Goal: Use online tool/utility: Utilize a website feature to perform a specific function

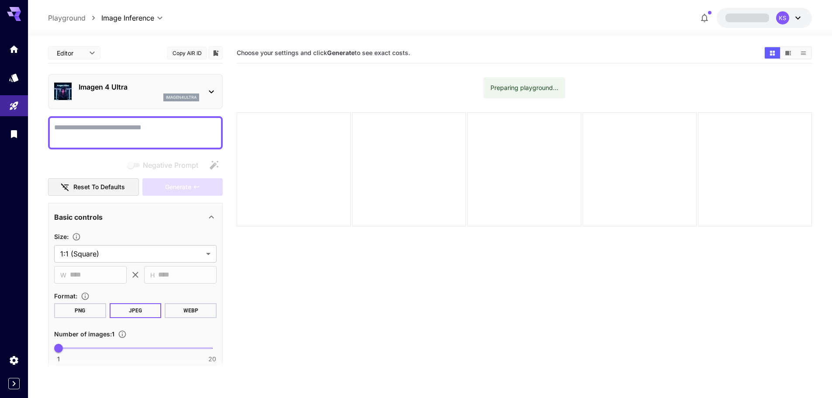
click at [149, 128] on textarea "Negative Prompt" at bounding box center [135, 132] width 163 height 21
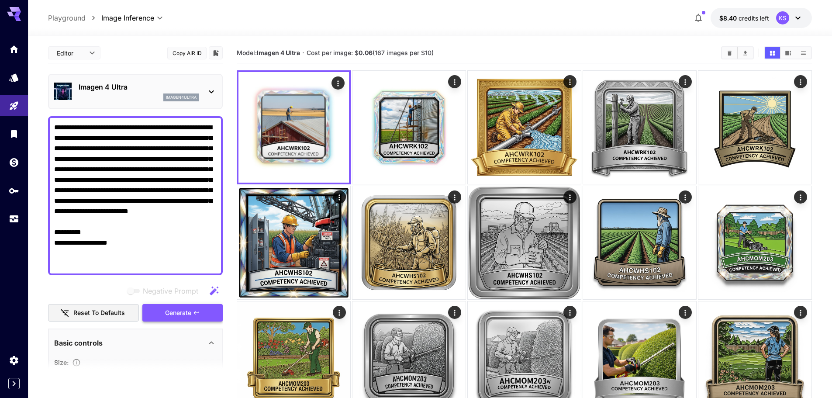
type textarea "**********"
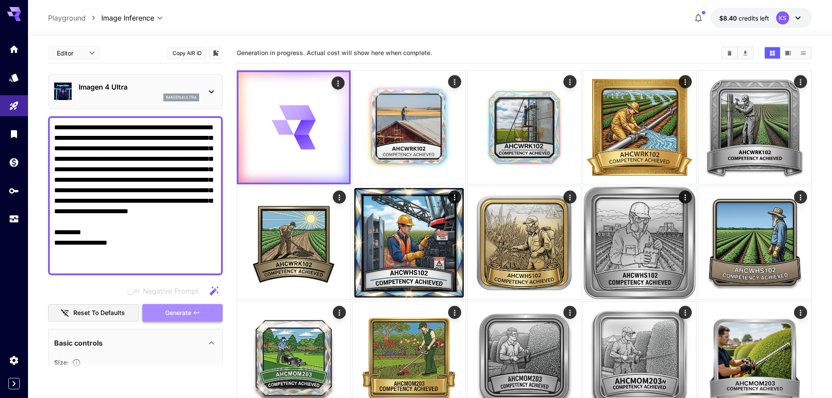
click at [173, 316] on span "Generate" at bounding box center [178, 313] width 26 height 11
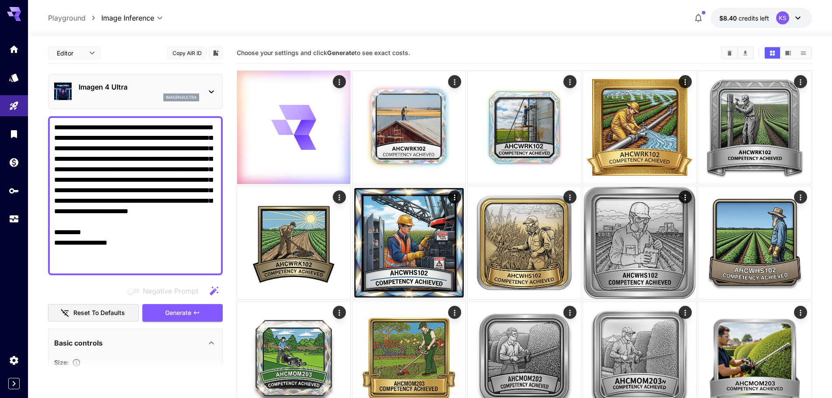
click at [701, 14] on icon "button" at bounding box center [698, 18] width 10 height 10
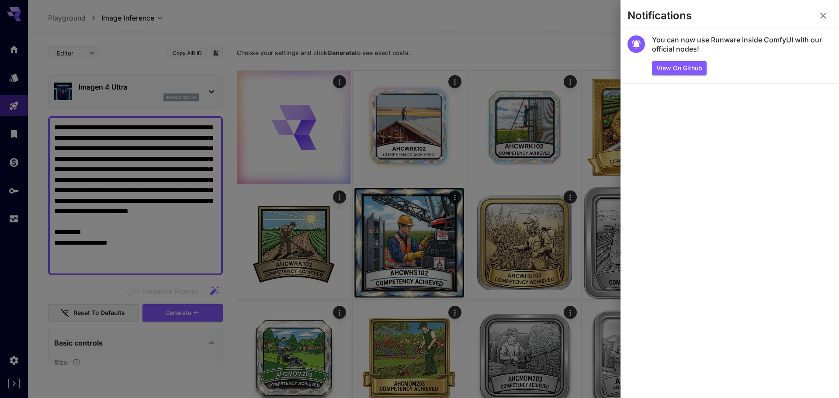
drag, startPoint x: 477, startPoint y: 53, endPoint x: 483, endPoint y: 49, distance: 7.3
click at [479, 50] on div at bounding box center [419, 199] width 839 height 398
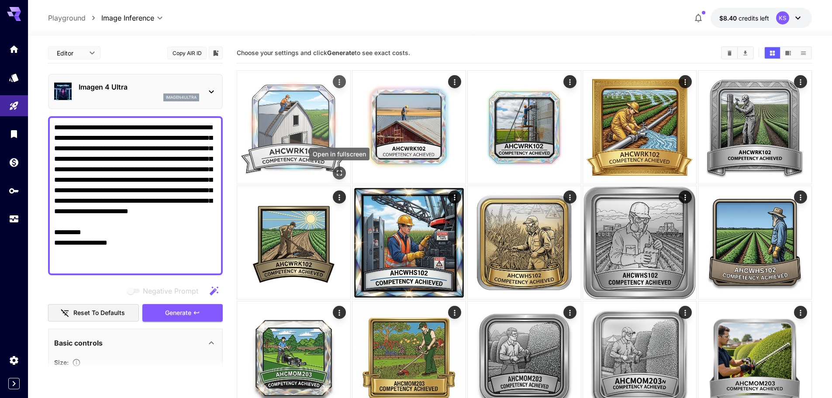
click at [339, 172] on icon "Open in fullscreen" at bounding box center [339, 173] width 9 height 9
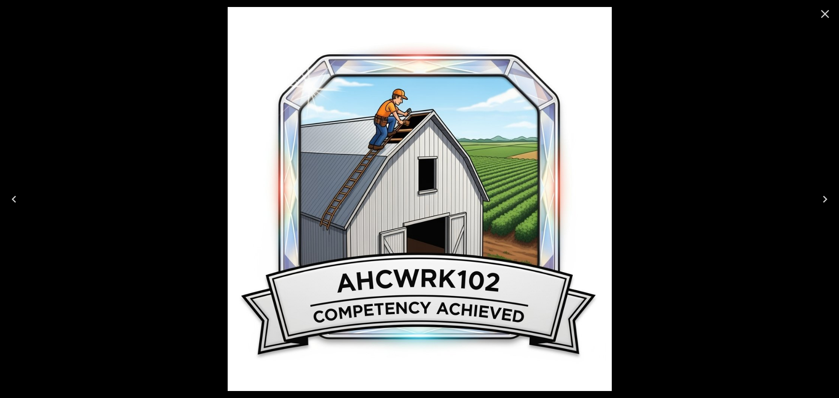
drag, startPoint x: 830, startPoint y: 111, endPoint x: 629, endPoint y: 7, distance: 226.1
click at [826, 106] on div at bounding box center [419, 199] width 839 height 398
